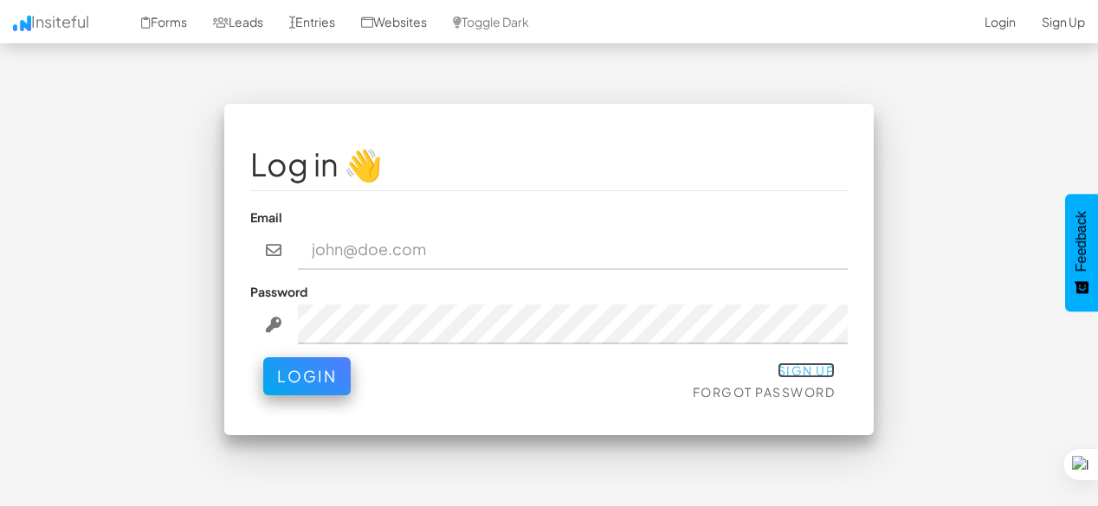
click at [806, 371] on link "Sign Up" at bounding box center [806, 371] width 58 height 16
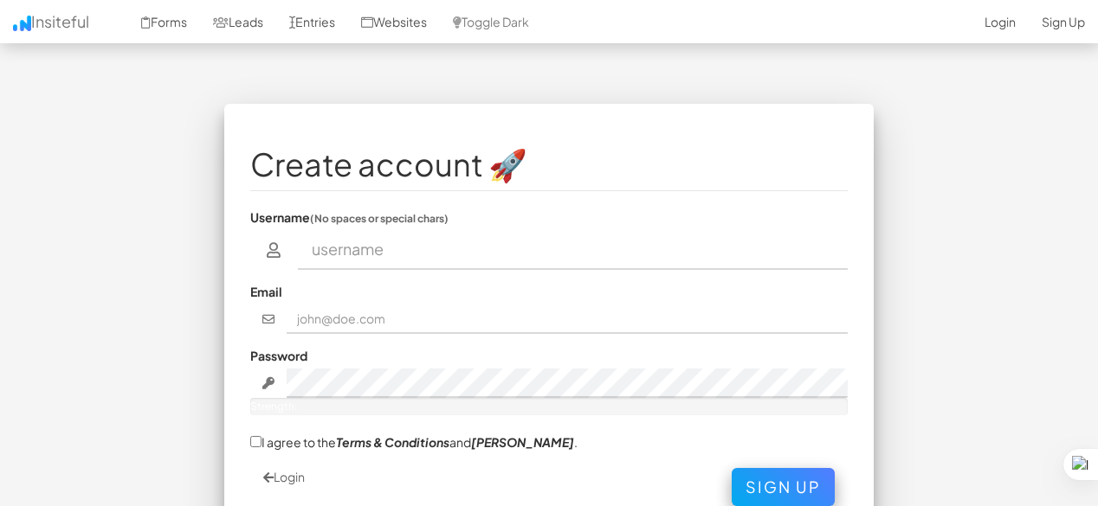
click at [419, 251] on input "text" at bounding box center [573, 250] width 551 height 40
type input "[PERSON_NAME]"
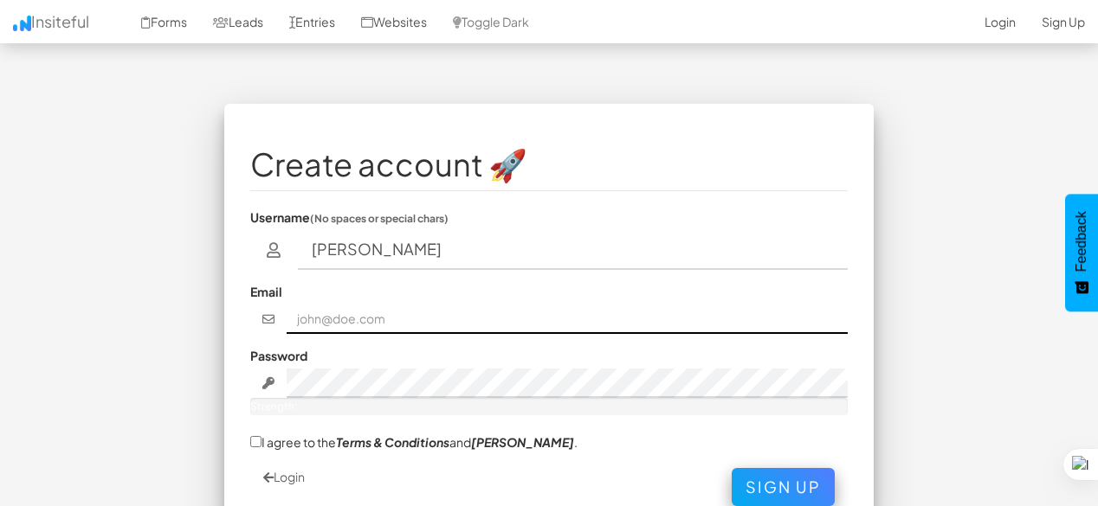
type input "[EMAIL_ADDRESS][DOMAIN_NAME]"
